Goal: Task Accomplishment & Management: Check status

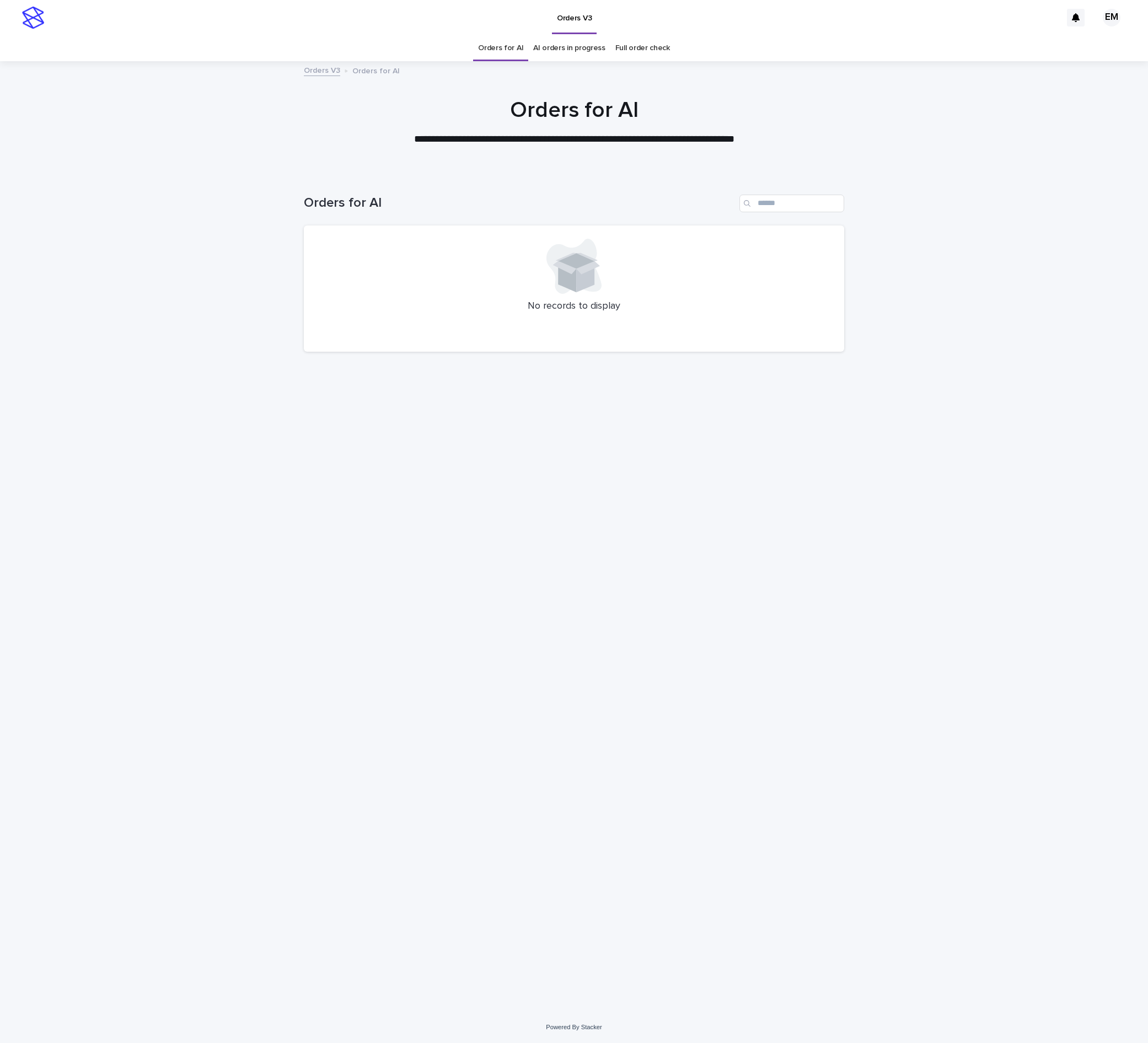
click at [492, 400] on div "Loading... Saving… Loading... Saving… Orders for AI No records to display" at bounding box center [574, 578] width 551 height 811
drag, startPoint x: 472, startPoint y: 258, endPoint x: 444, endPoint y: 236, distance: 35.6
click at [472, 258] on div at bounding box center [574, 266] width 514 height 55
click at [258, 225] on div "Loading... Saving… Loading... Saving… Orders for AI No records to display" at bounding box center [574, 592] width 1148 height 839
